Goal: Transaction & Acquisition: Purchase product/service

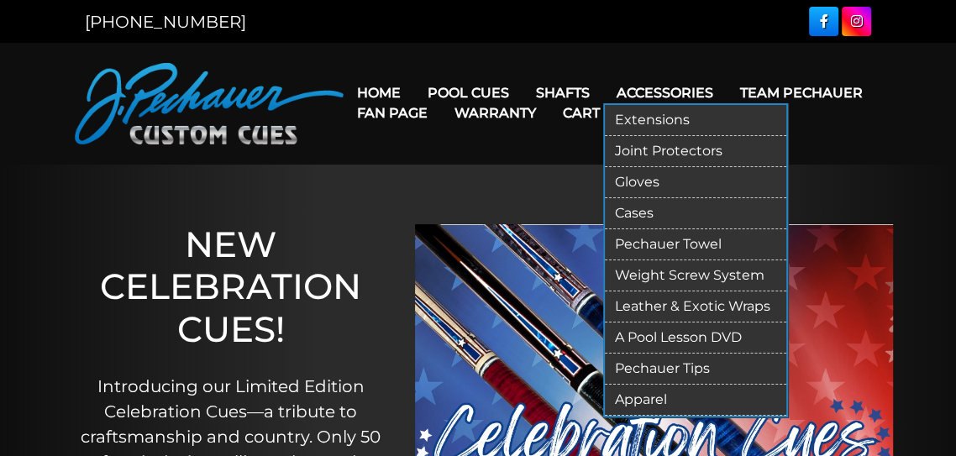
click at [644, 92] on link "Accessories" at bounding box center [664, 92] width 123 height 43
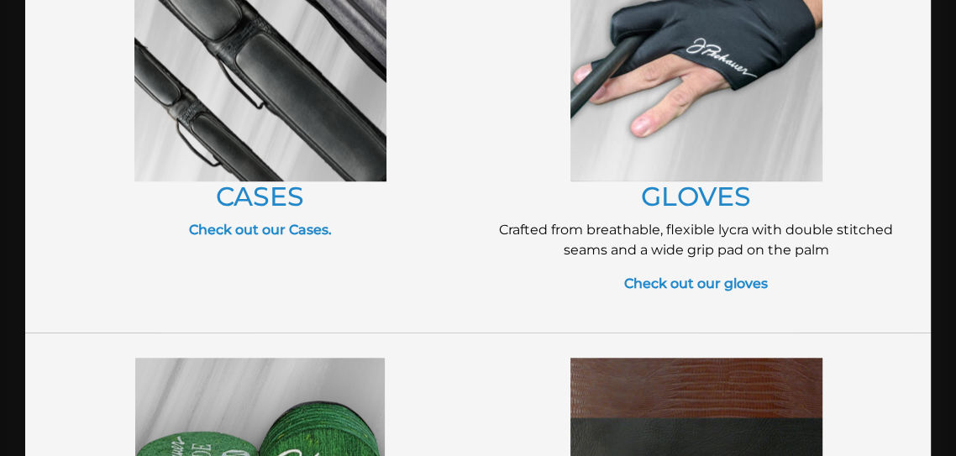
scroll to position [850, 0]
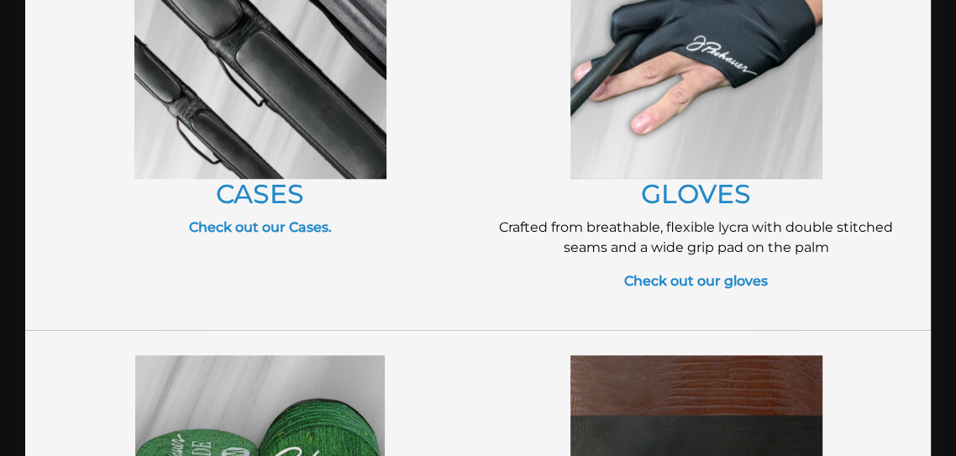
click at [254, 142] on img at bounding box center [260, 53] width 252 height 252
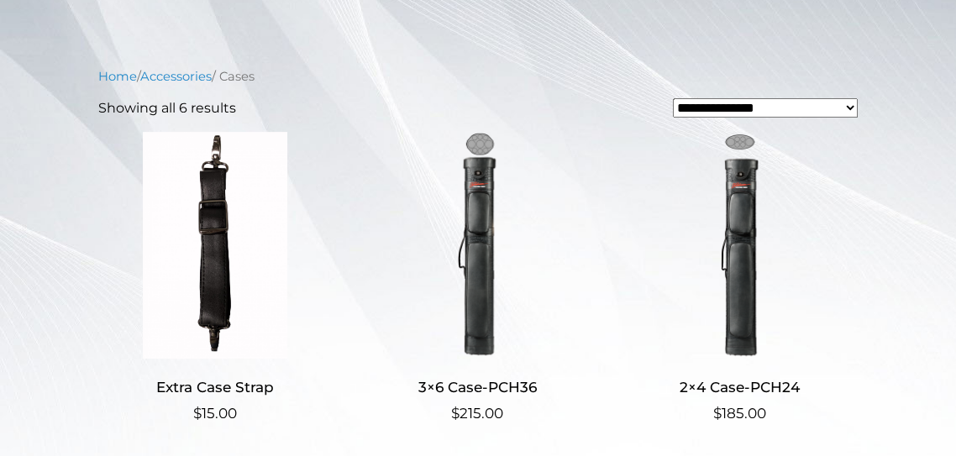
scroll to position [351, 0]
click at [462, 193] on img at bounding box center [476, 244] width 233 height 227
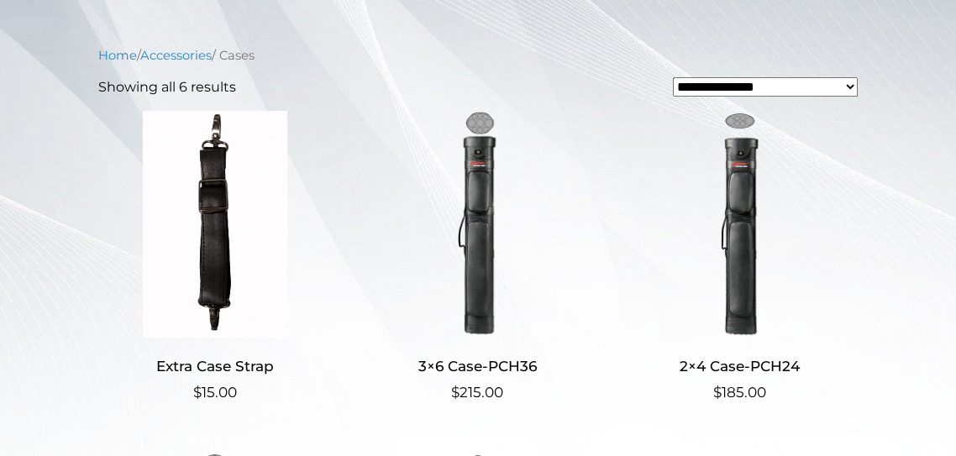
scroll to position [432, 0]
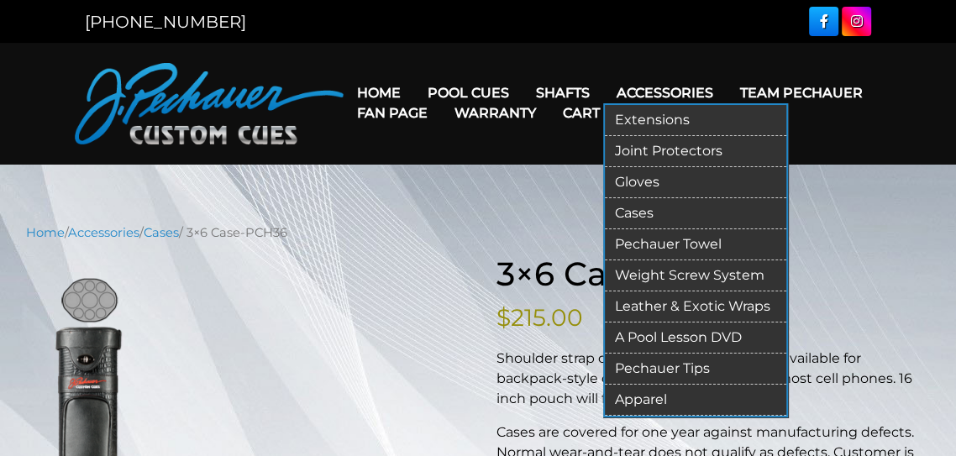
click at [641, 91] on link "Accessories" at bounding box center [664, 92] width 123 height 43
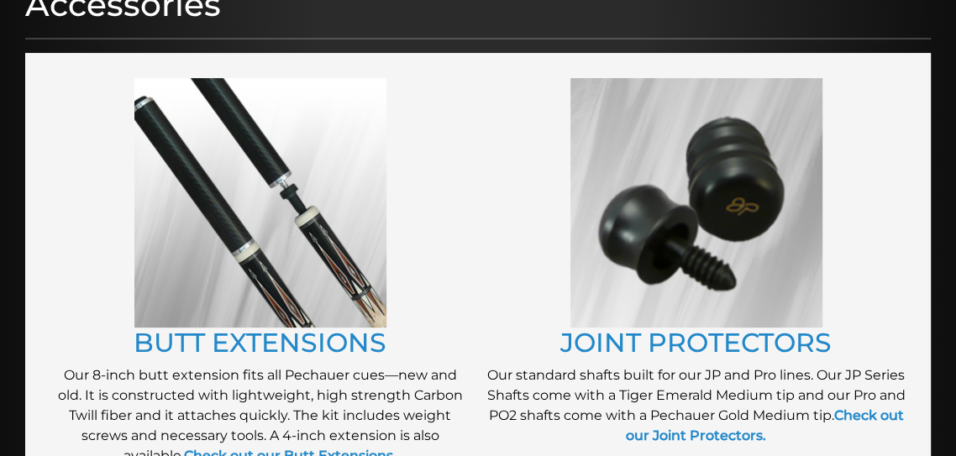
scroll to position [247, 0]
click at [199, 184] on img at bounding box center [260, 202] width 252 height 249
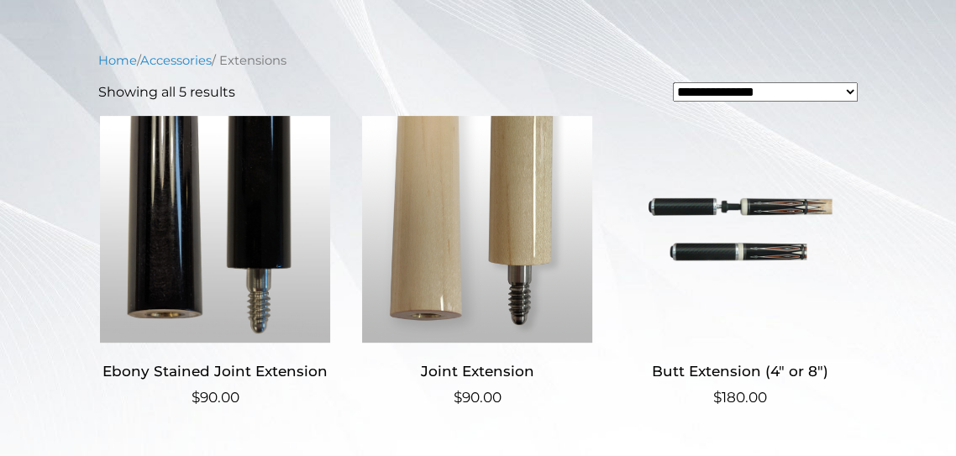
scroll to position [394, 0]
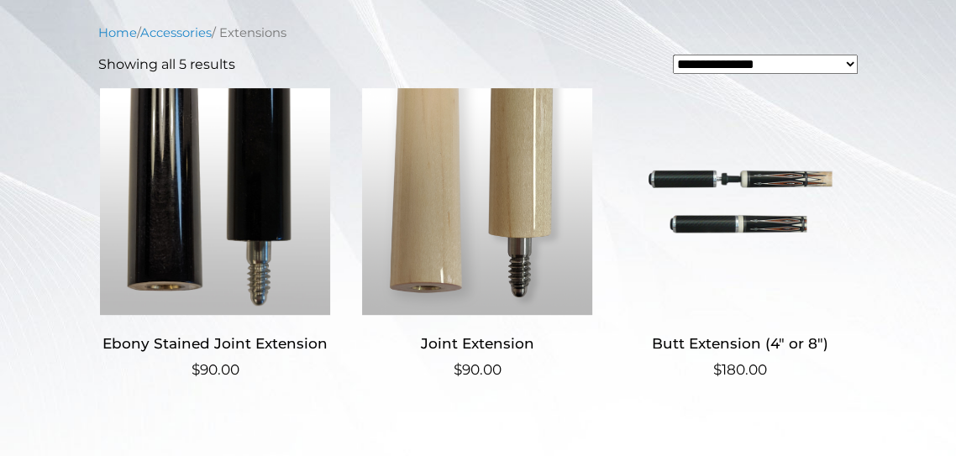
click at [704, 168] on img at bounding box center [739, 201] width 233 height 227
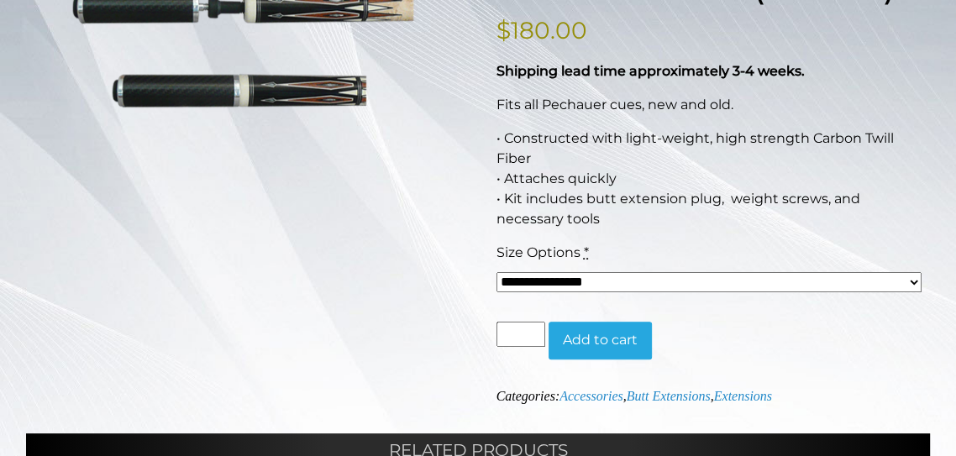
scroll to position [285, 0]
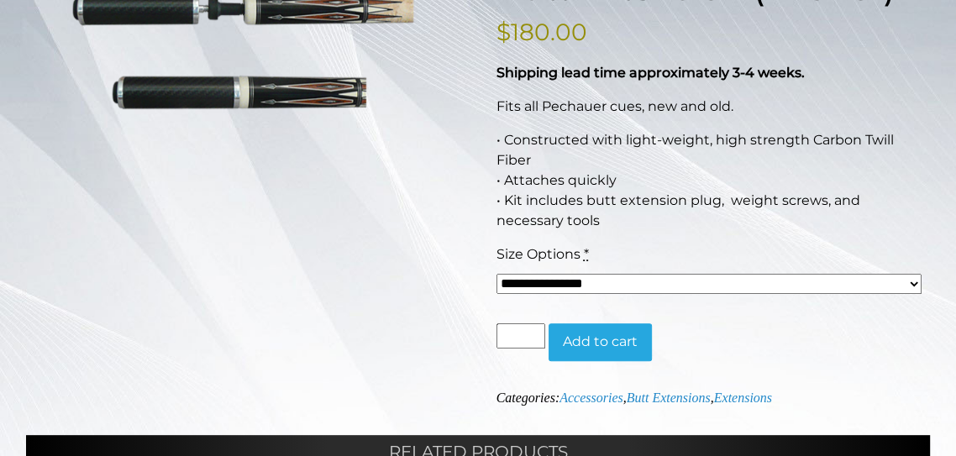
click at [548, 280] on select "**********" at bounding box center [708, 283] width 425 height 19
select select "*****"
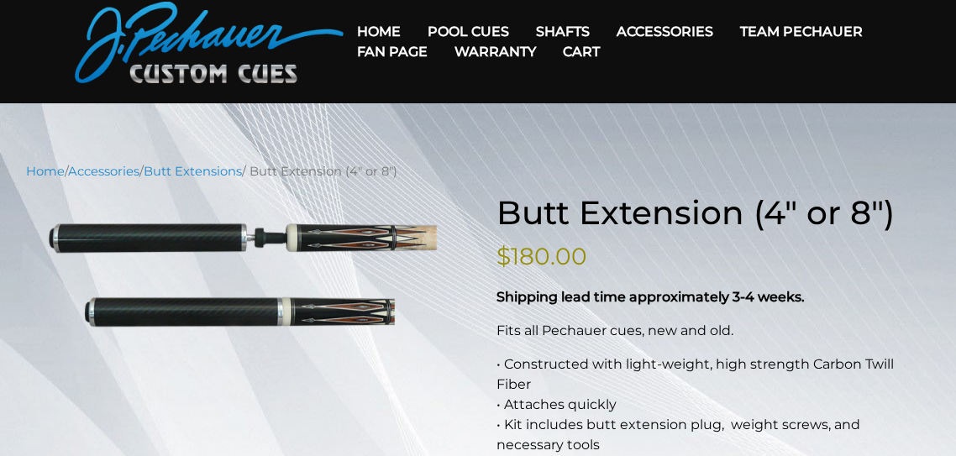
scroll to position [0, 0]
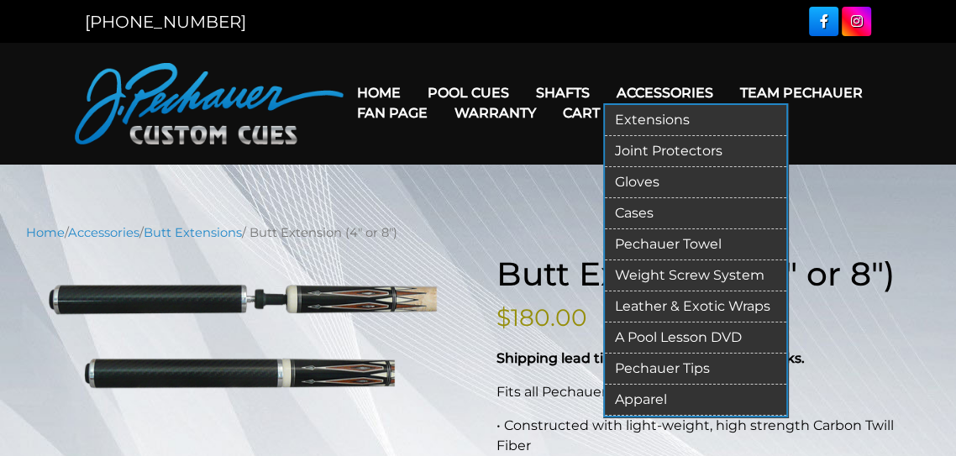
click at [653, 86] on link "Accessories" at bounding box center [664, 92] width 123 height 43
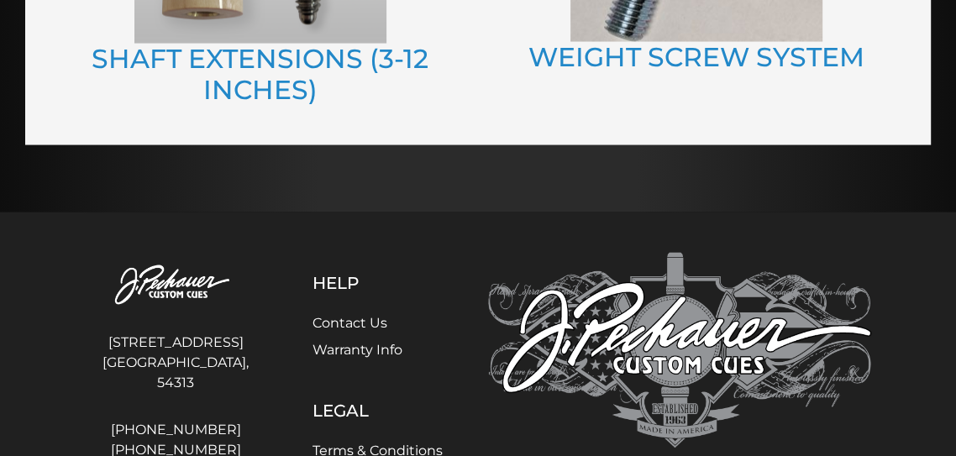
scroll to position [2285, 0]
